Goal: Find specific page/section: Find specific page/section

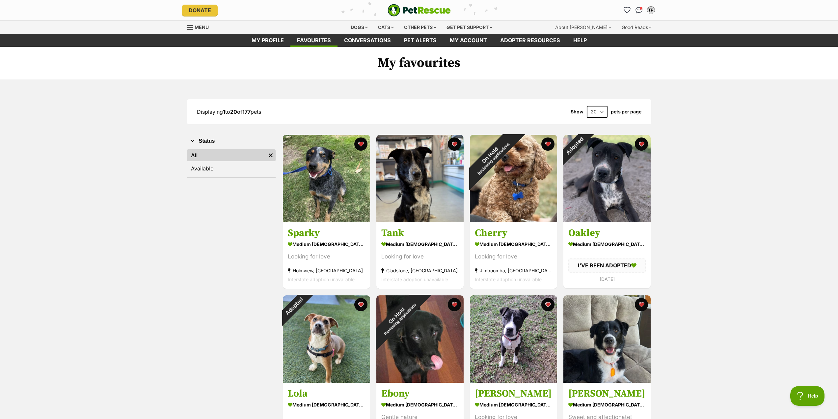
click at [219, 175] on ul "All Remove filter Available" at bounding box center [231, 162] width 89 height 29
click at [213, 170] on link "Available" at bounding box center [231, 168] width 89 height 12
